Goal: Find specific page/section: Find specific page/section

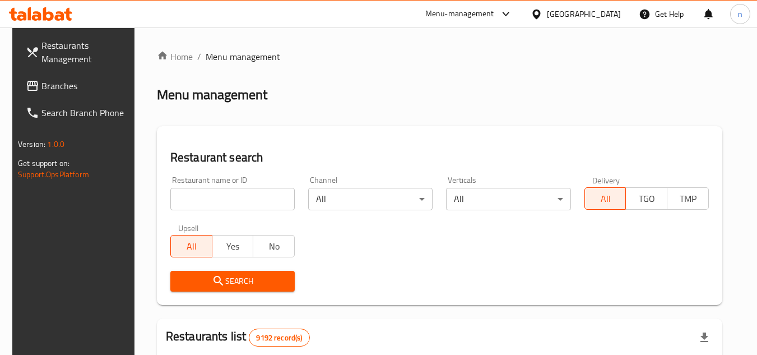
click at [522, 6] on div "Menu-management" at bounding box center [468, 14] width 105 height 27
click at [513, 13] on icon at bounding box center [505, 13] width 13 height 13
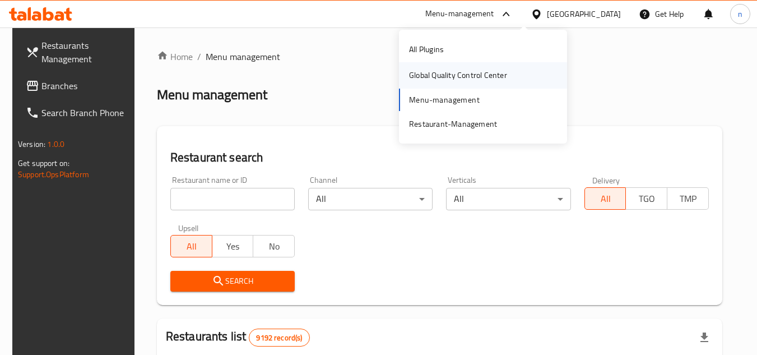
click at [488, 79] on div "Global Quality Control Center" at bounding box center [458, 75] width 98 height 12
